Goal: Task Accomplishment & Management: Complete application form

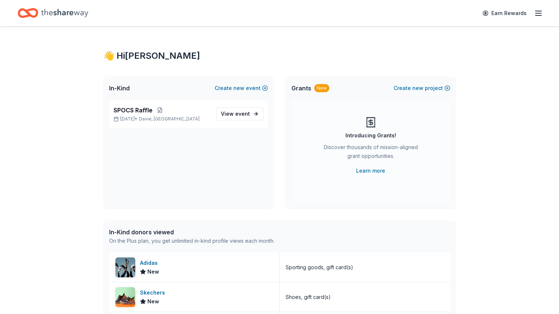
scroll to position [41, 0]
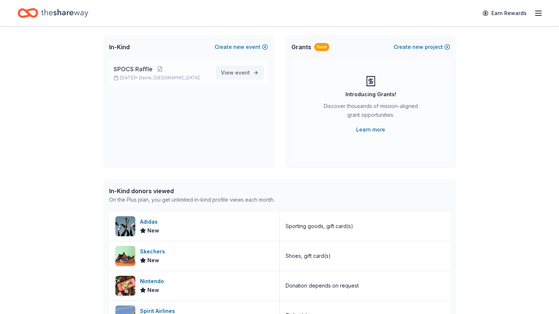
click at [243, 72] on span "event" at bounding box center [242, 72] width 15 height 6
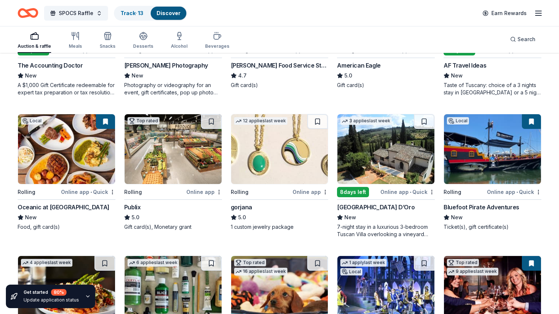
scroll to position [580, 0]
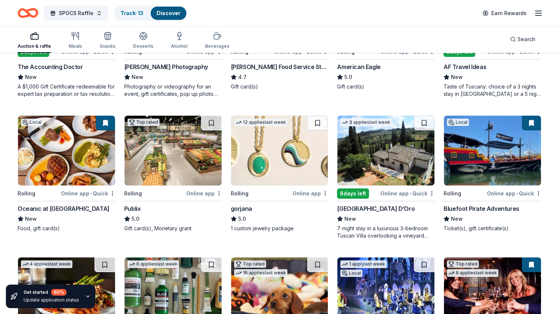
click at [295, 184] on img at bounding box center [279, 151] width 97 height 70
click at [182, 194] on div "Rolling" at bounding box center [154, 193] width 61 height 9
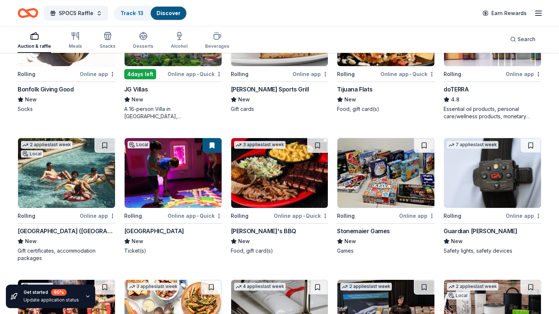
scroll to position [1025, 0]
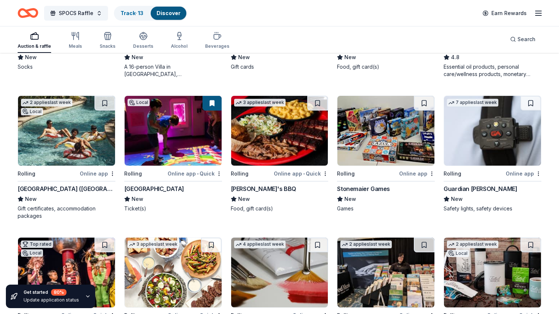
click at [399, 172] on div "Online app" at bounding box center [417, 173] width 36 height 9
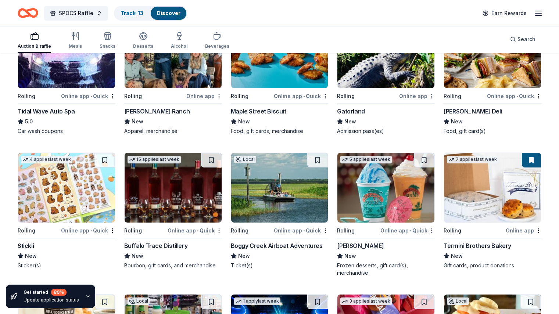
scroll to position [1384, 0]
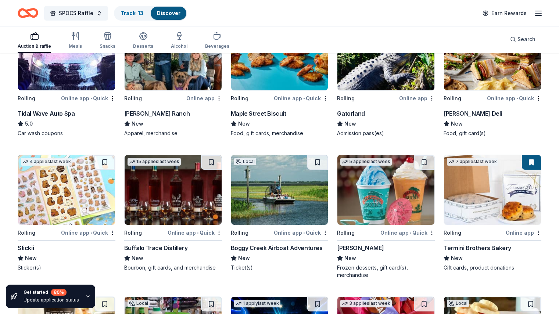
click at [306, 230] on div "Online app • Quick" at bounding box center [301, 232] width 54 height 9
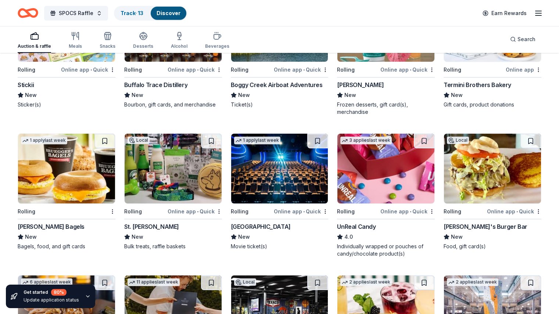
scroll to position [1560, 0]
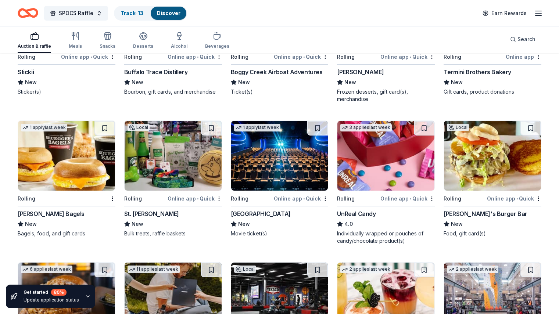
click at [290, 199] on div "Online app • Quick" at bounding box center [301, 198] width 54 height 9
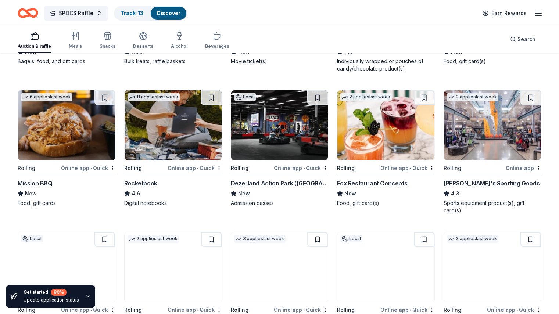
scroll to position [1735, 0]
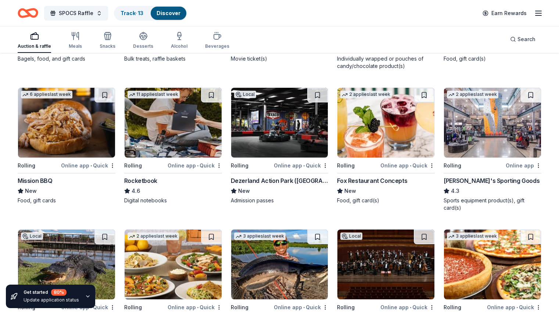
click at [291, 168] on div "Online app • Quick" at bounding box center [301, 165] width 54 height 9
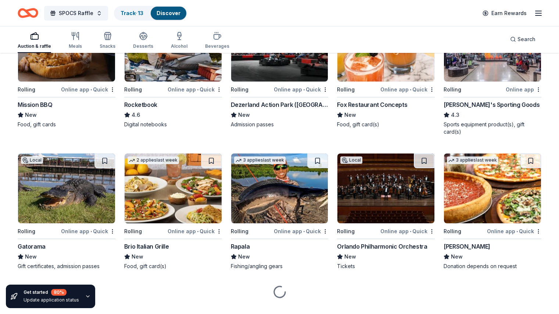
scroll to position [1826, 0]
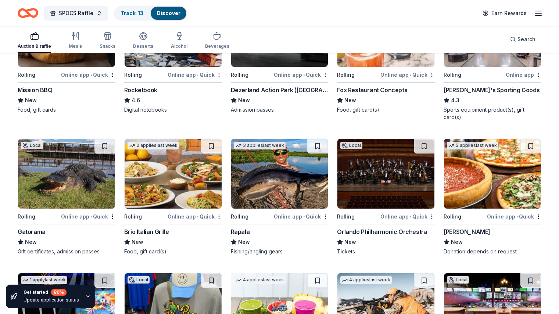
drag, startPoint x: 557, startPoint y: 259, endPoint x: 556, endPoint y: 271, distance: 12.2
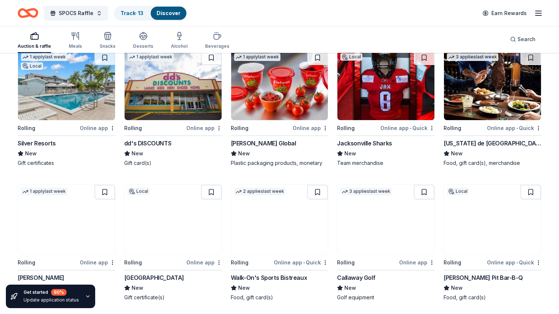
scroll to position [2371, 0]
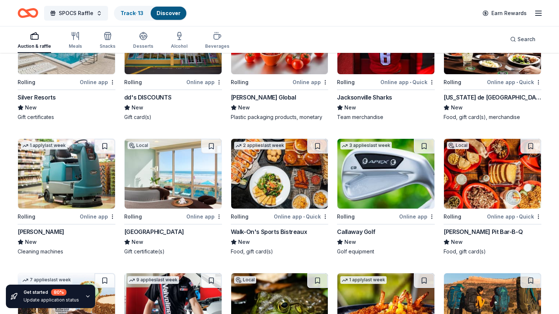
click at [499, 82] on div "Online app • Quick" at bounding box center [514, 82] width 54 height 9
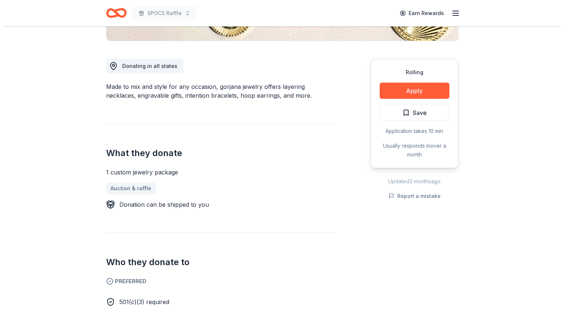
scroll to position [218, 0]
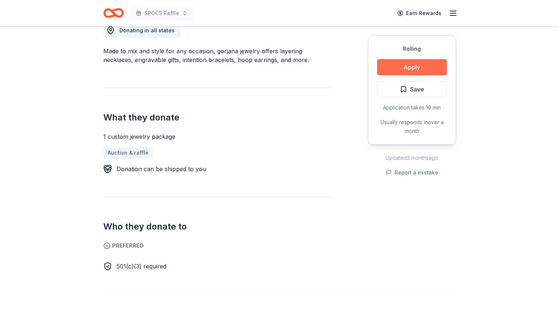
click at [404, 66] on button "Apply" at bounding box center [412, 67] width 70 height 16
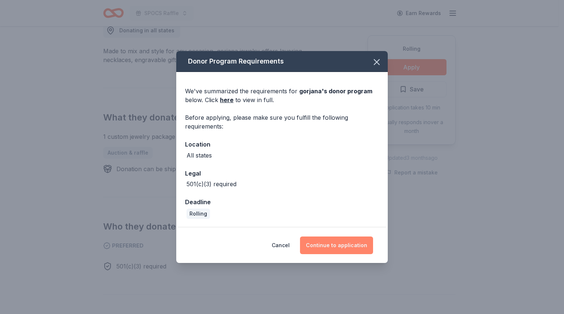
click at [326, 240] on button "Continue to application" at bounding box center [336, 246] width 73 height 18
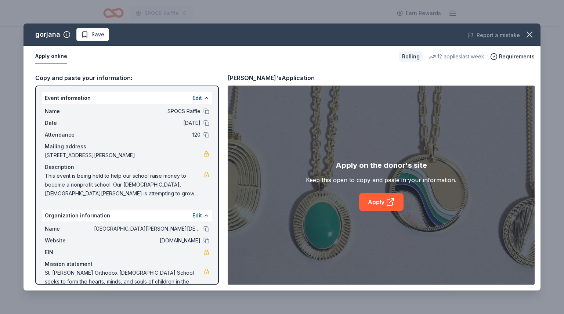
click at [380, 212] on div "Apply on the donor's site Keep this open to copy and paste in your information.…" at bounding box center [381, 185] width 307 height 199
click at [381, 205] on link "Apply" at bounding box center [381, 202] width 44 height 18
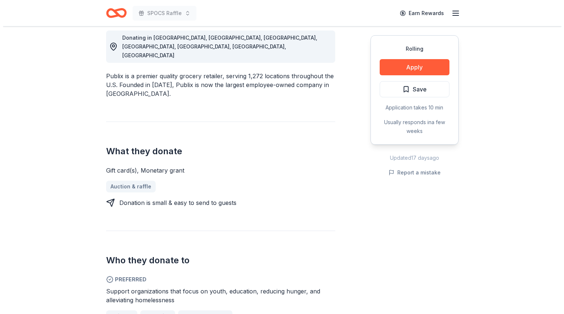
scroll to position [206, 0]
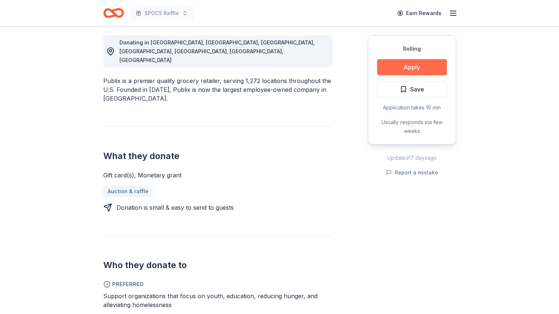
click at [404, 69] on button "Apply" at bounding box center [412, 67] width 70 height 16
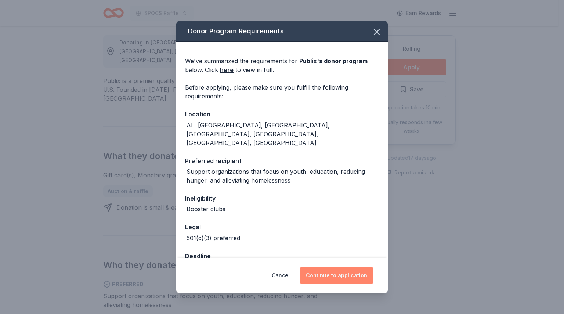
click at [339, 278] on button "Continue to application" at bounding box center [336, 276] width 73 height 18
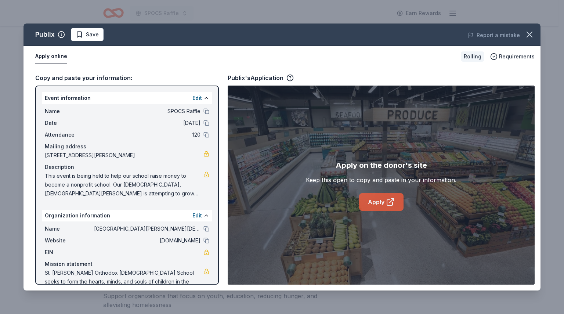
click at [382, 204] on link "Apply" at bounding box center [381, 202] width 44 height 18
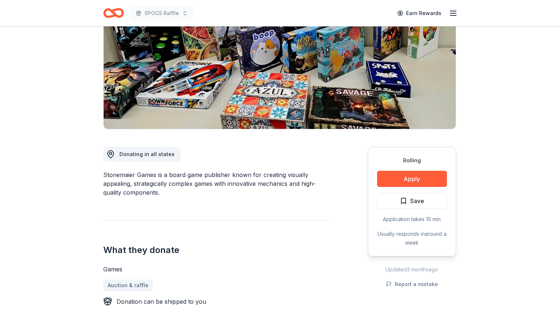
scroll to position [68, 0]
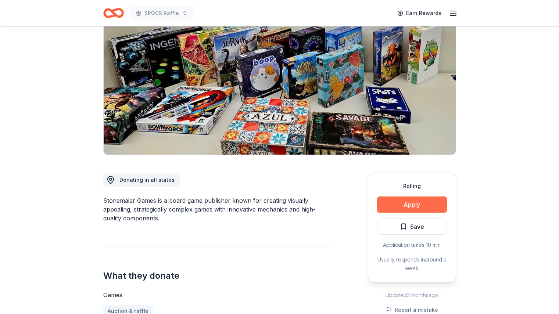
click at [432, 198] on button "Apply" at bounding box center [412, 205] width 70 height 16
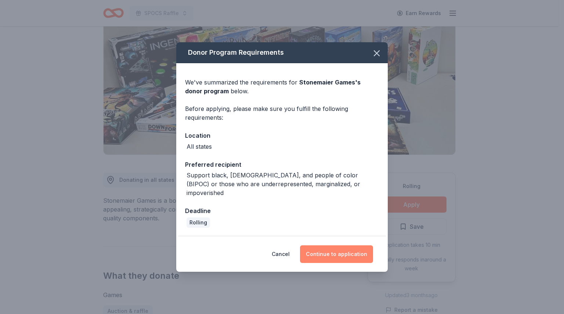
click at [337, 249] on button "Continue to application" at bounding box center [336, 254] width 73 height 18
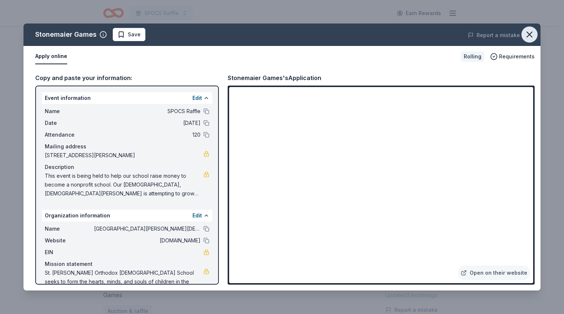
click at [528, 36] on icon "button" at bounding box center [529, 34] width 5 height 5
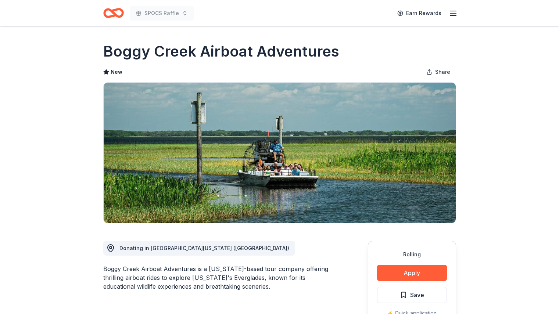
click at [423, 264] on div "Rolling Apply Save ⚡️ Quick application Usually responds in around a week" at bounding box center [412, 295] width 88 height 109
click at [420, 271] on button "Apply" at bounding box center [412, 273] width 70 height 16
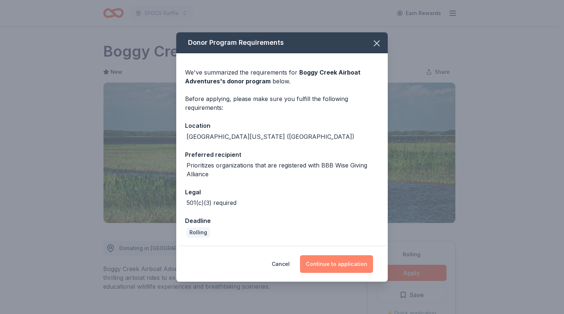
click at [350, 261] on button "Continue to application" at bounding box center [336, 264] width 73 height 18
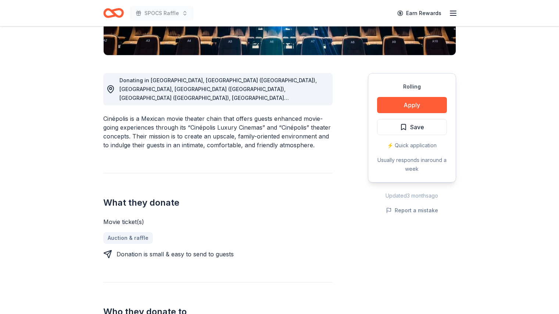
scroll to position [164, 0]
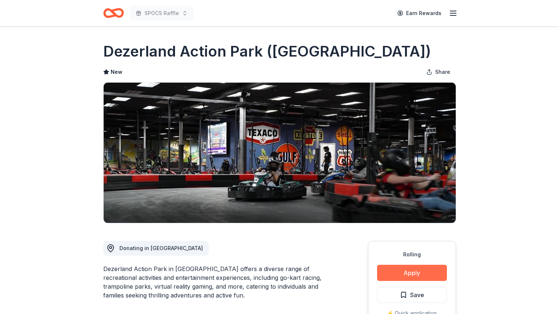
click at [420, 272] on button "Apply" at bounding box center [412, 273] width 70 height 16
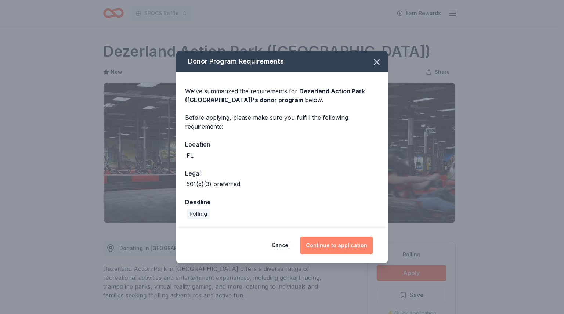
click at [331, 245] on button "Continue to application" at bounding box center [336, 246] width 73 height 18
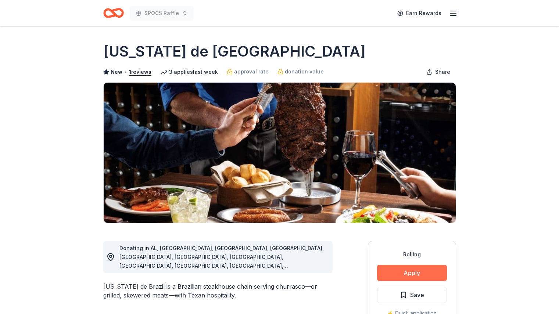
click at [411, 277] on button "Apply" at bounding box center [412, 273] width 70 height 16
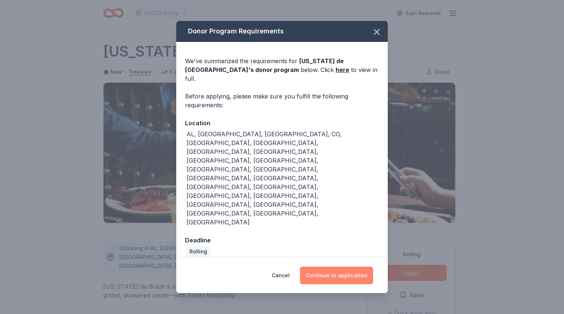
click at [344, 267] on button "Continue to application" at bounding box center [336, 276] width 73 height 18
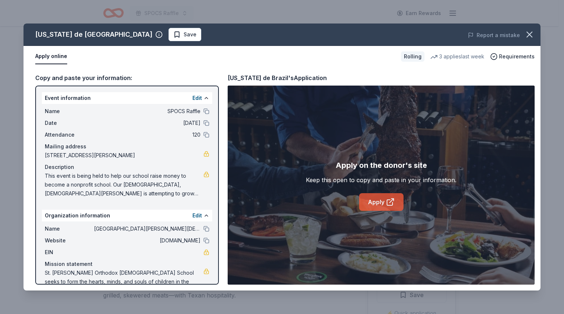
click at [378, 200] on link "Apply" at bounding box center [381, 202] width 44 height 18
